Goal: Information Seeking & Learning: Learn about a topic

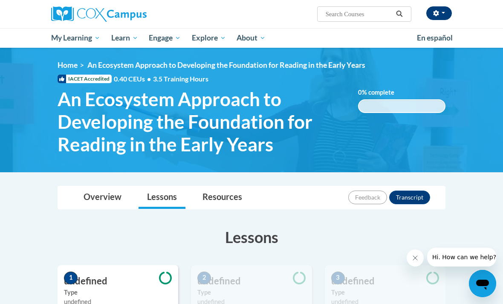
click at [448, 17] on button "button" at bounding box center [440, 13] width 26 height 14
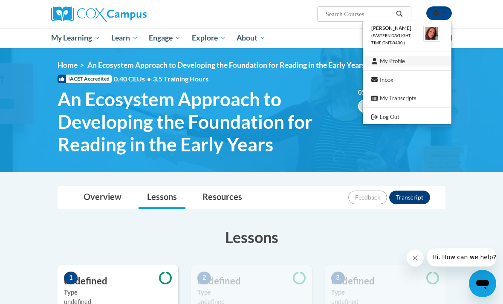
click at [434, 61] on link "My Profile" at bounding box center [407, 61] width 89 height 11
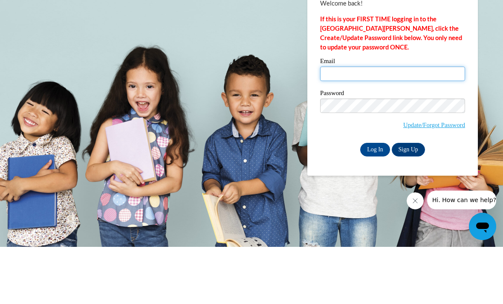
type input "brittanyearley0722@gmail.com"
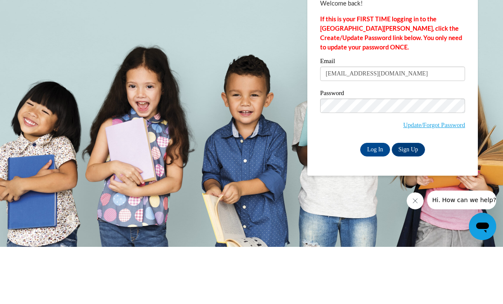
click at [375, 200] on input "Log In" at bounding box center [375, 207] width 30 height 14
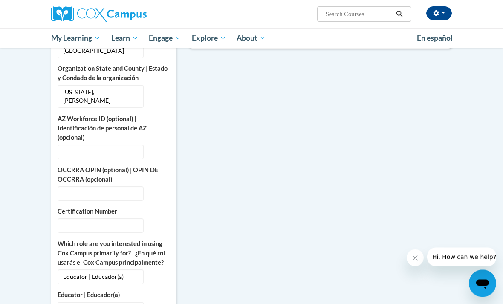
scroll to position [309, 0]
click at [110, 219] on span "—" at bounding box center [101, 225] width 86 height 15
click at [86, 221] on span "—" at bounding box center [101, 225] width 86 height 15
click at [97, 207] on label "Certification Number" at bounding box center [114, 211] width 112 height 9
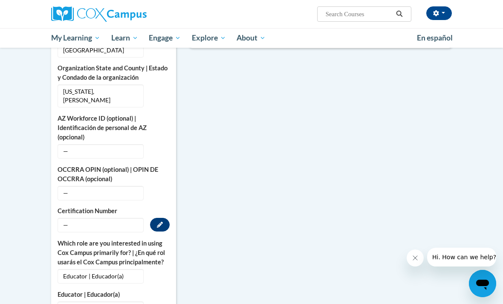
click at [166, 218] on button "Edit" at bounding box center [160, 225] width 20 height 14
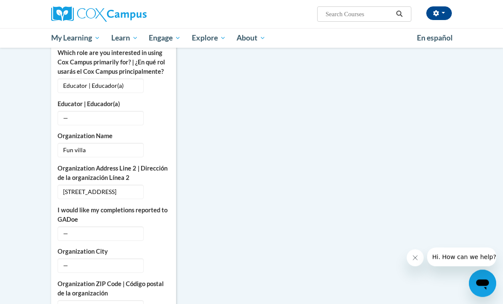
scroll to position [536, 0]
click at [139, 226] on span "—" at bounding box center [101, 233] width 86 height 15
click at [123, 226] on span "—" at bounding box center [101, 233] width 86 height 15
click at [159, 229] on icon "Custom profile fields" at bounding box center [160, 232] width 6 height 6
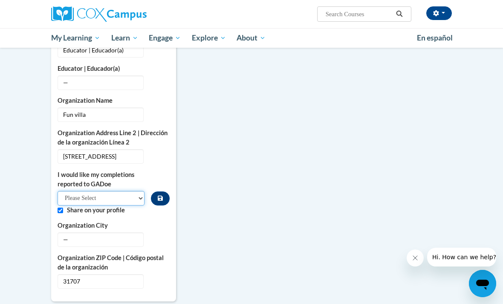
click at [143, 193] on select "Please Select Yes No" at bounding box center [101, 198] width 87 height 15
select select "603ba6f8-c7dd-435b-84cd-d4c8cfb77024"
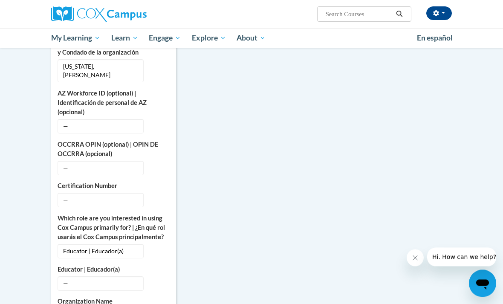
scroll to position [334, 0]
click at [122, 193] on span "—" at bounding box center [101, 200] width 86 height 15
click at [166, 193] on button "Edit" at bounding box center [160, 200] width 20 height 14
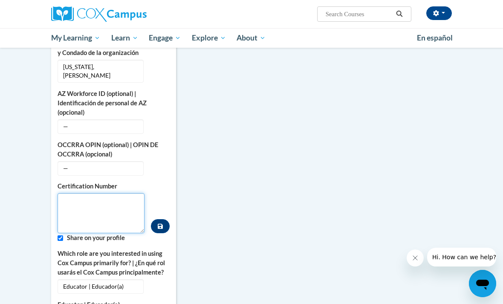
click at [101, 194] on textarea "Custom profile fields" at bounding box center [101, 213] width 87 height 40
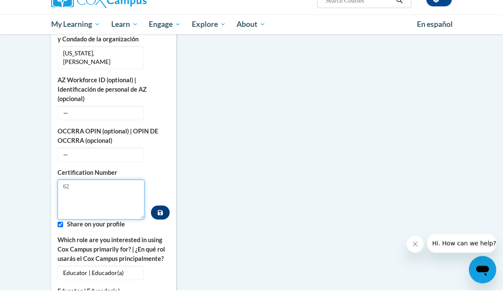
type textarea "6"
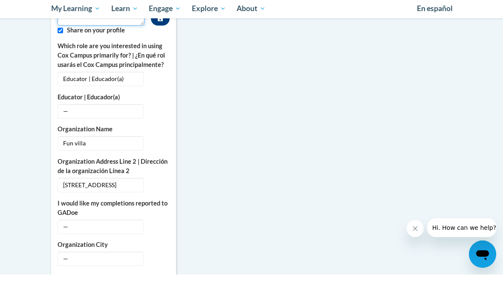
scroll to position [519, 0]
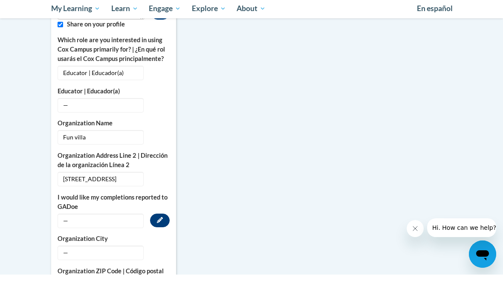
click at [162, 247] on icon "Custom profile fields" at bounding box center [160, 250] width 6 height 6
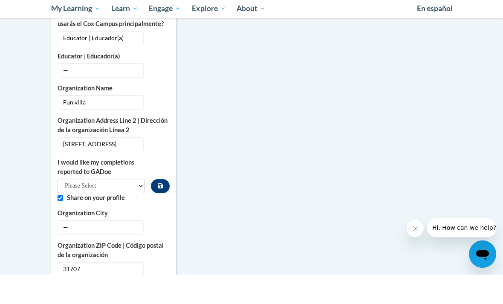
scroll to position [549, 0]
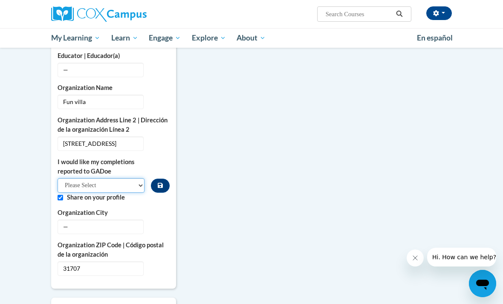
click at [142, 180] on select "Please Select Yes No" at bounding box center [101, 185] width 87 height 15
select select "603ba6f8-c7dd-435b-84cd-d4c8cfb77024"
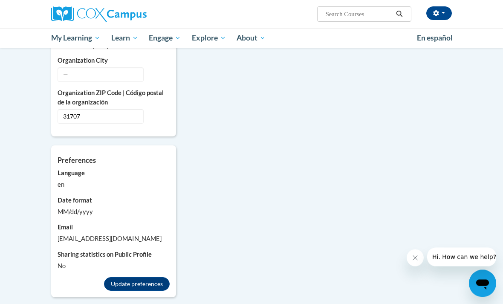
scroll to position [706, 0]
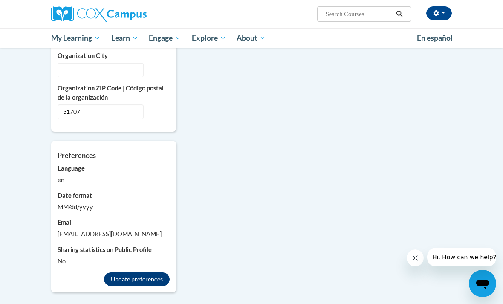
click at [154, 273] on button "Update preferences" at bounding box center [137, 280] width 66 height 14
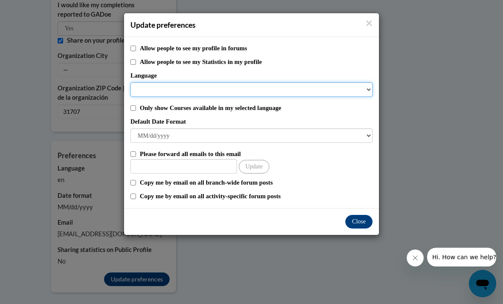
click at [372, 85] on select "Language" at bounding box center [252, 89] width 242 height 15
click at [230, 87] on select "Language" at bounding box center [252, 89] width 242 height 15
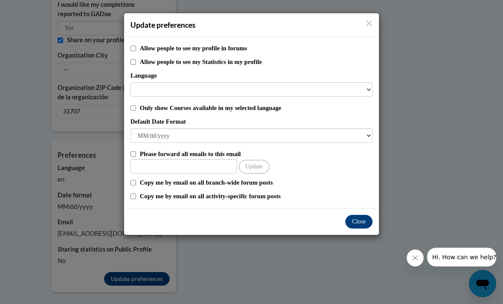
click at [366, 218] on button "Close" at bounding box center [359, 222] width 27 height 14
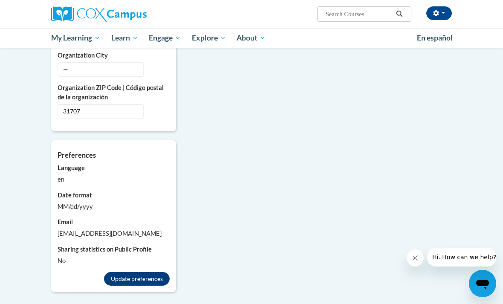
click at [159, 272] on button "Update preferences" at bounding box center [137, 279] width 66 height 14
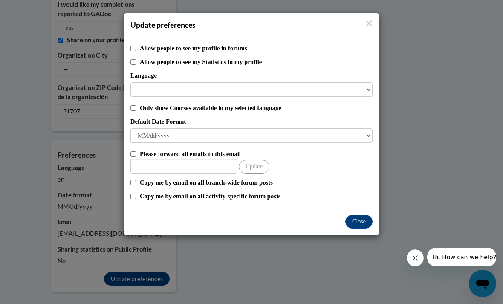
click at [136, 185] on input "Copy me by email on all branch-wide forum posts" at bounding box center [134, 183] width 6 height 6
checkbox input "true"
click at [359, 225] on button "Close" at bounding box center [359, 222] width 27 height 14
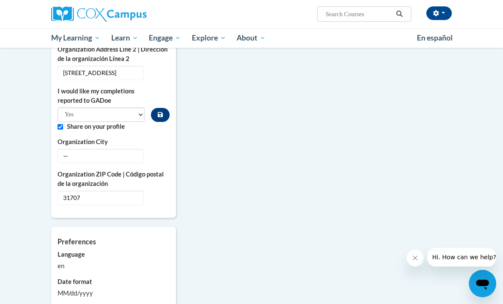
scroll to position [617, 0]
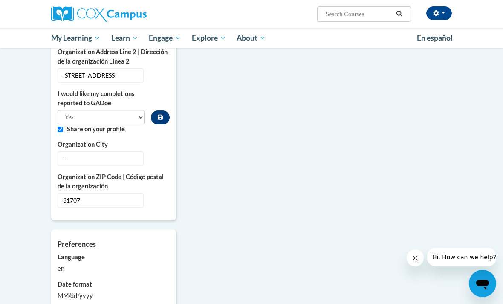
click at [161, 114] on icon "Custom profile fields" at bounding box center [160, 117] width 5 height 6
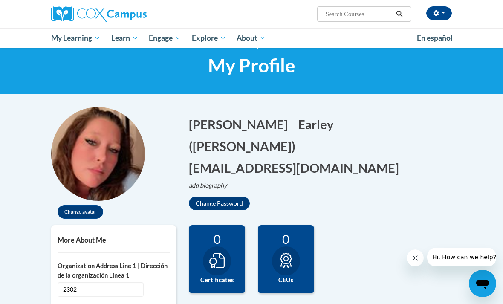
scroll to position [0, 0]
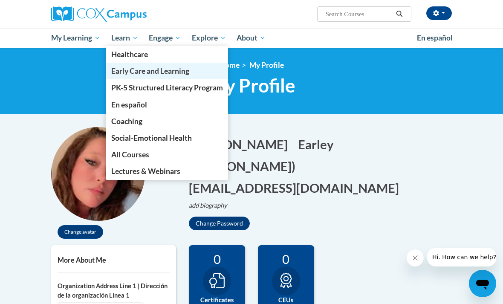
click at [197, 74] on link "Early Care and Learning" at bounding box center [167, 71] width 123 height 17
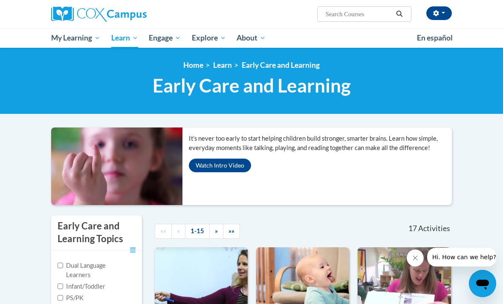
click at [352, 12] on input "Search..." at bounding box center [359, 14] width 68 height 10
type input "Health and safety"
click at [404, 15] on button "Search" at bounding box center [399, 14] width 13 height 10
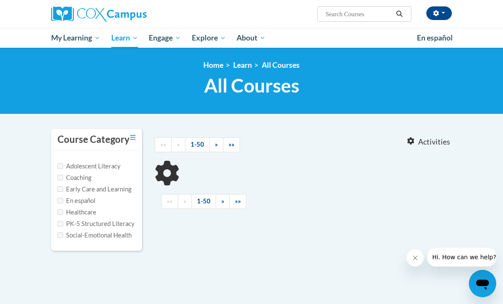
type input "Health and safety"
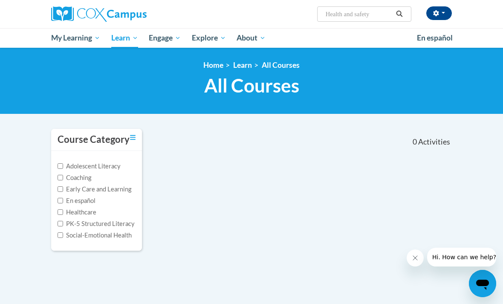
click at [63, 189] on input "Early Care and Learning" at bounding box center [61, 189] width 6 height 6
checkbox input "true"
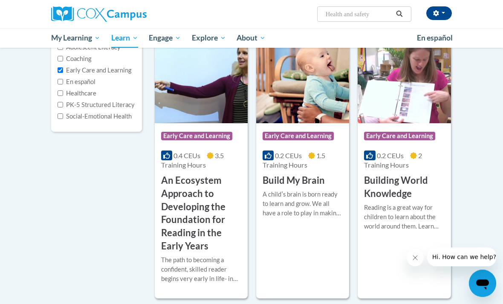
scroll to position [118, 0]
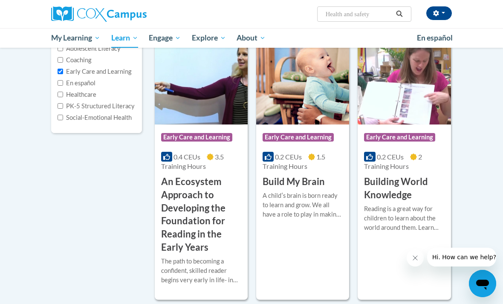
click at [380, 15] on input "Health and safety" at bounding box center [359, 14] width 68 height 10
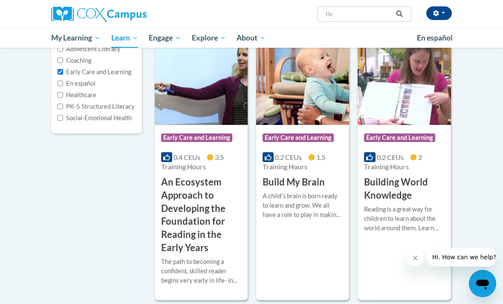
type input "H"
type input "Safety and health"
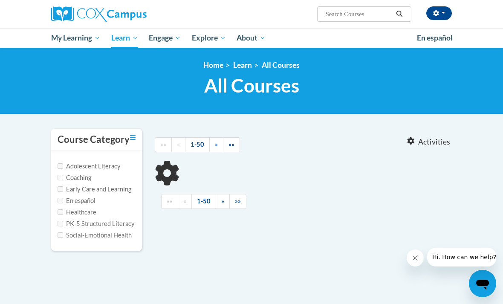
type input "Safety and health"
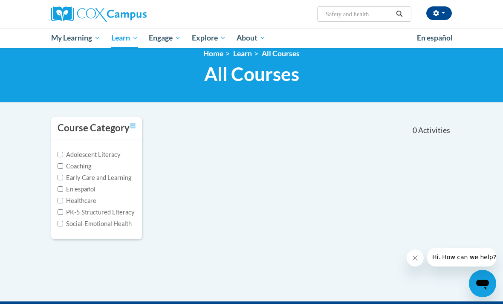
scroll to position [12, 0]
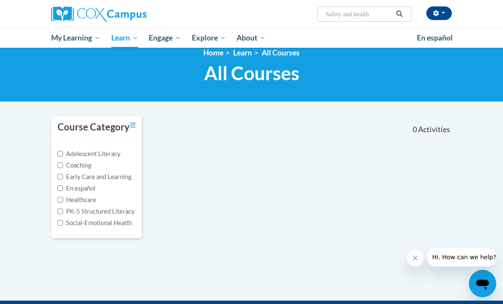
click at [63, 175] on input "Early Care and Learning" at bounding box center [61, 177] width 6 height 6
checkbox input "true"
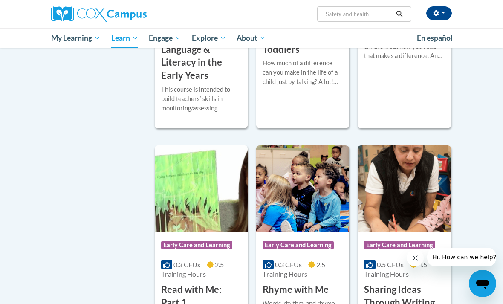
scroll to position [835, 0]
